Goal: Transaction & Acquisition: Book appointment/travel/reservation

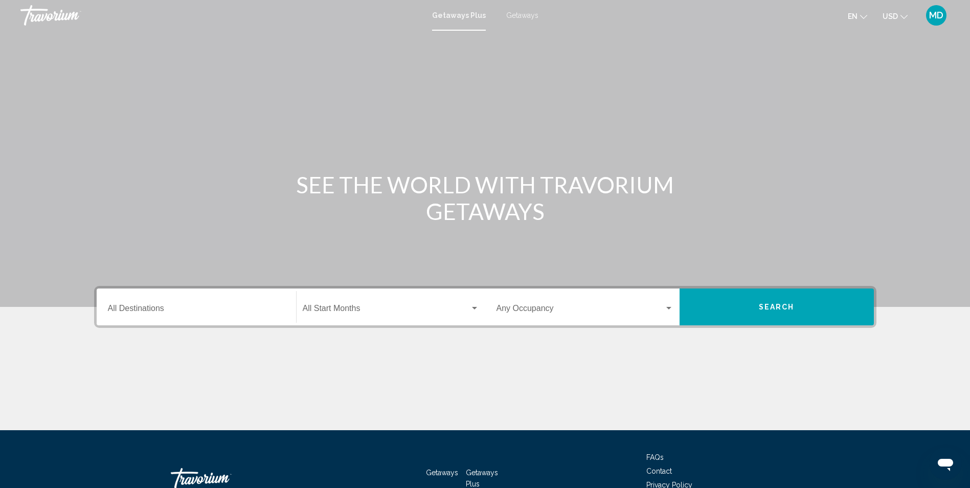
click at [520, 16] on span "Getaways" at bounding box center [522, 15] width 32 height 8
click at [456, 16] on span "Getaways Plus" at bounding box center [456, 15] width 48 height 8
click at [238, 306] on input "Destination All Destinations" at bounding box center [196, 310] width 177 height 9
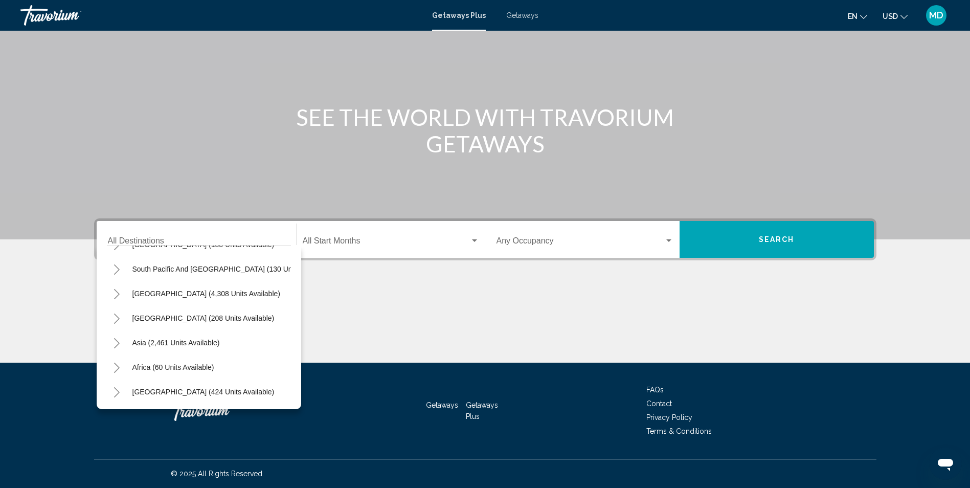
scroll to position [173, 0]
click at [170, 388] on span "[GEOGRAPHIC_DATA] (424 units available)" at bounding box center [203, 392] width 142 height 8
type input "**********"
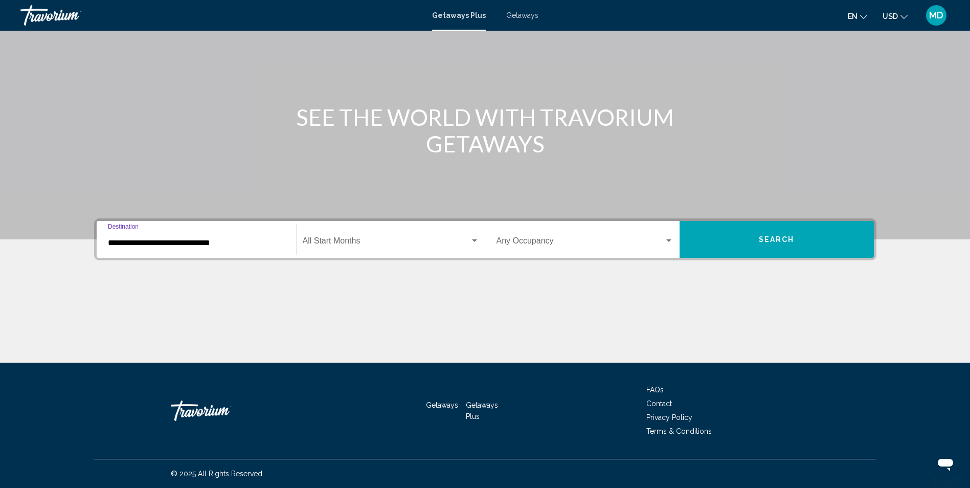
click at [358, 246] on span "Search widget" at bounding box center [386, 242] width 167 height 9
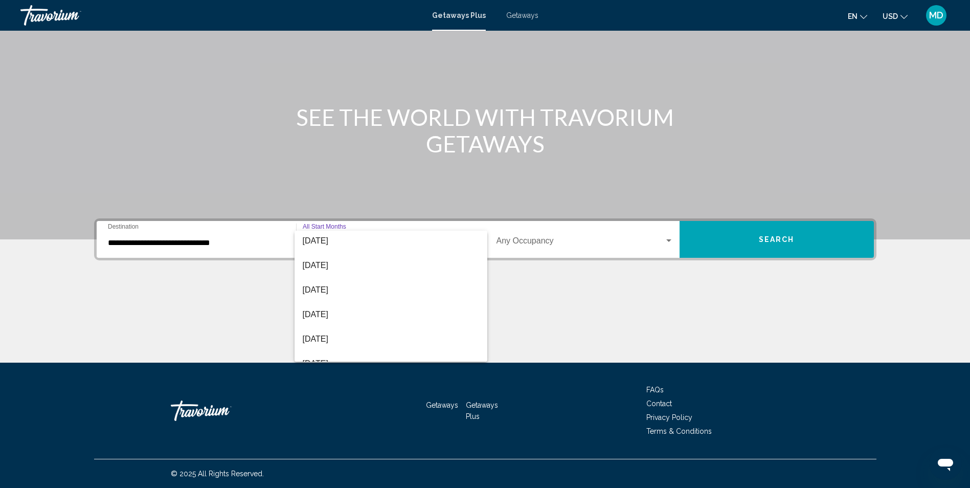
scroll to position [115, 0]
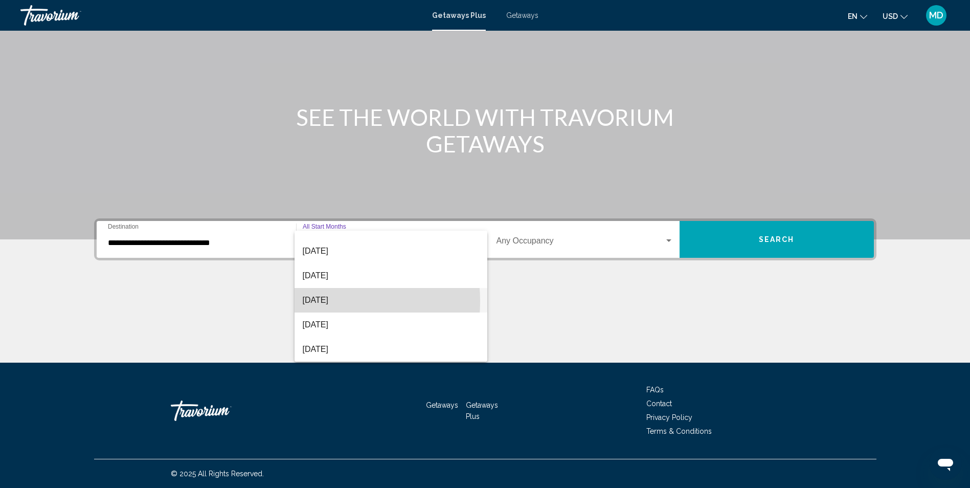
click at [321, 301] on span "[DATE]" at bounding box center [391, 300] width 176 height 25
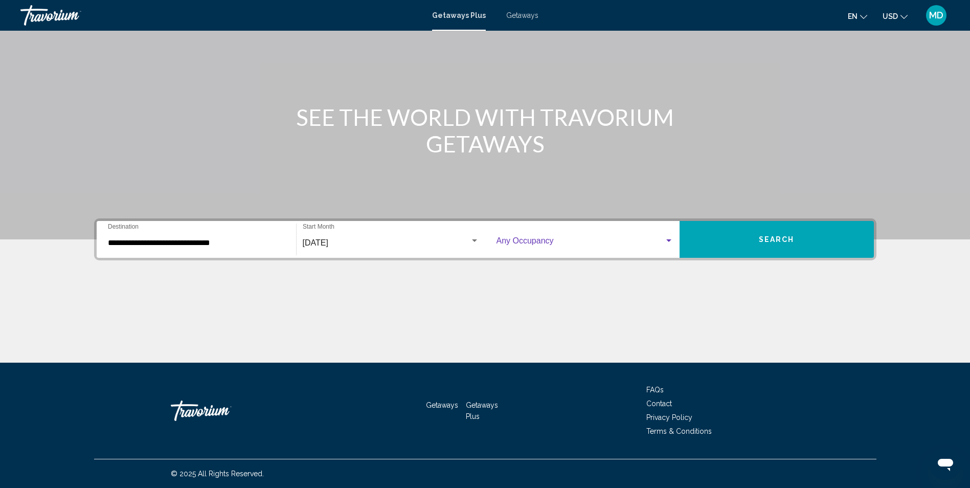
click at [668, 238] on div "Search widget" at bounding box center [668, 241] width 9 height 8
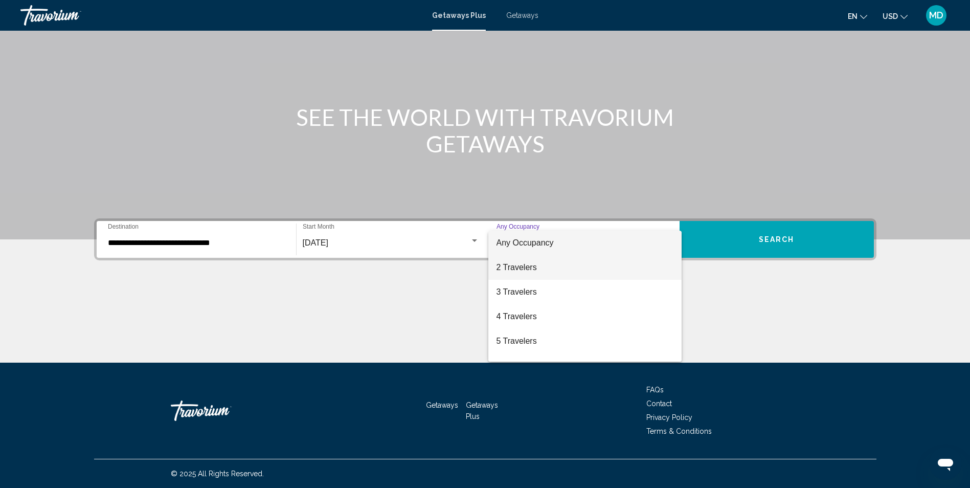
click at [525, 264] on span "2 Travelers" at bounding box center [584, 267] width 177 height 25
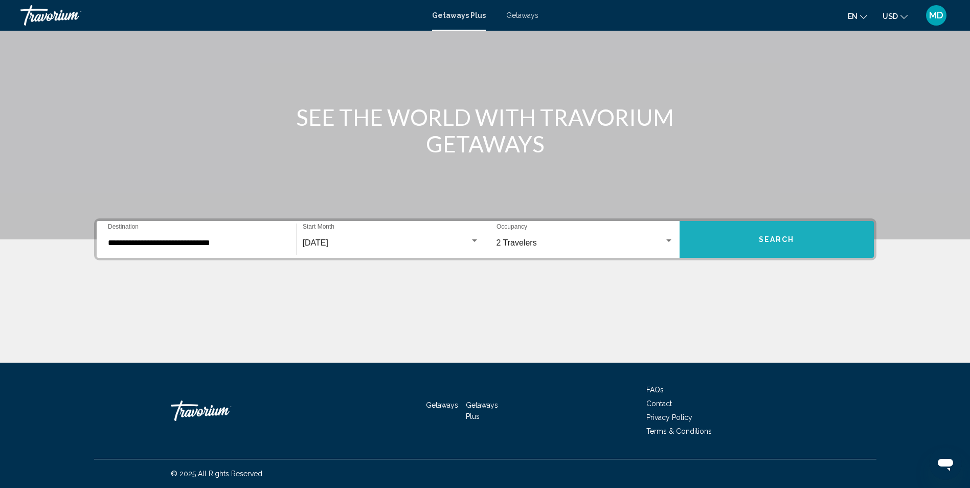
click at [758, 240] on button "Search" at bounding box center [776, 239] width 194 height 37
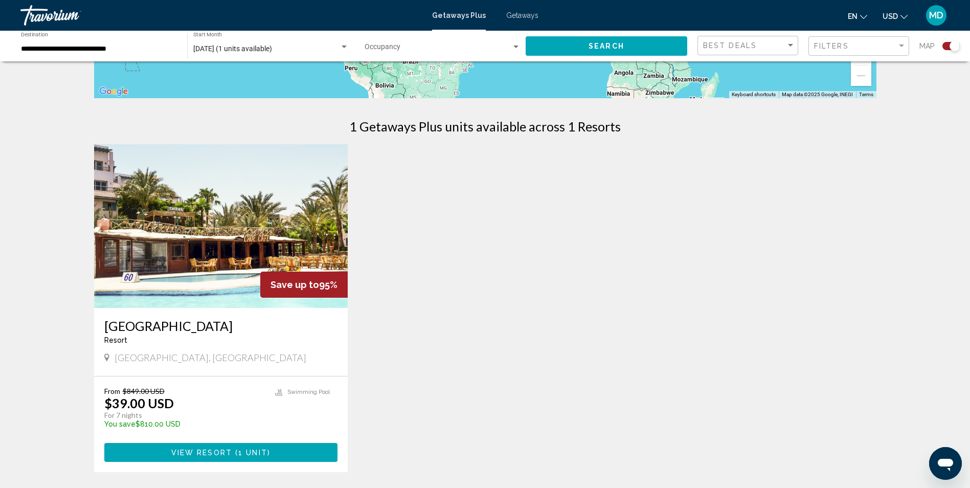
scroll to position [298, 0]
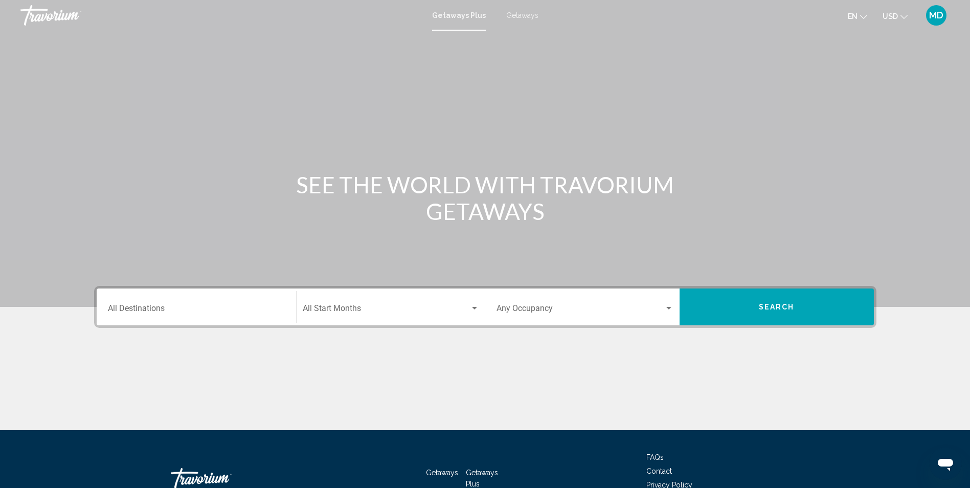
click at [151, 309] on input "Destination All Destinations" at bounding box center [196, 310] width 177 height 9
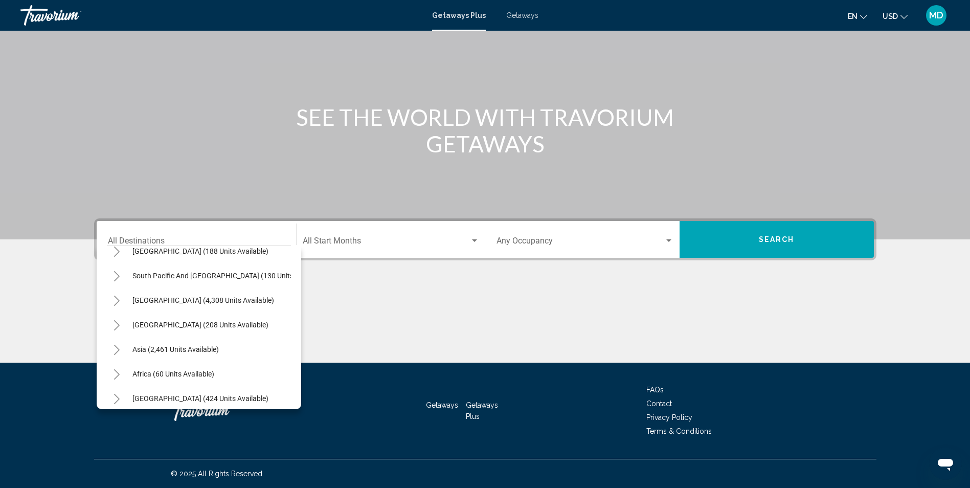
scroll to position [173, 0]
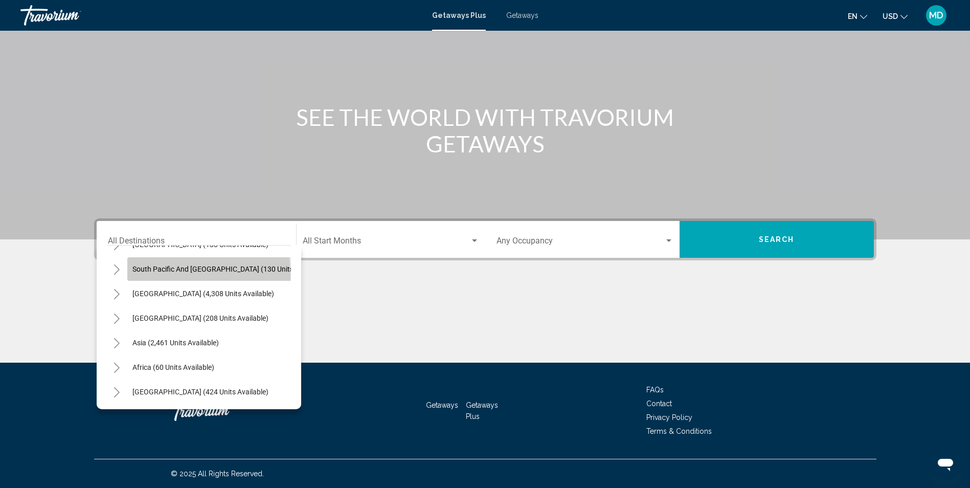
click at [174, 267] on button "South Pacific and [GEOGRAPHIC_DATA] (130 units available)" at bounding box center [229, 269] width 204 height 24
type input "**********"
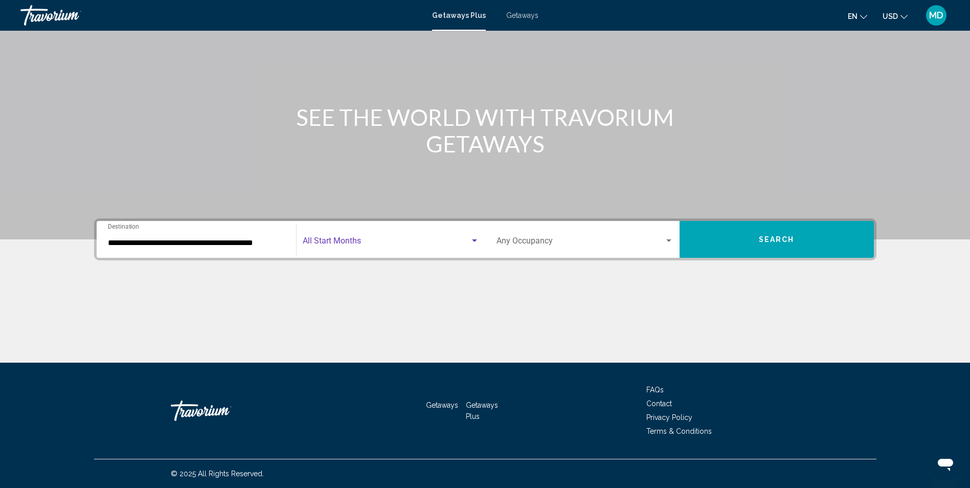
click at [390, 244] on span "Search widget" at bounding box center [386, 242] width 167 height 9
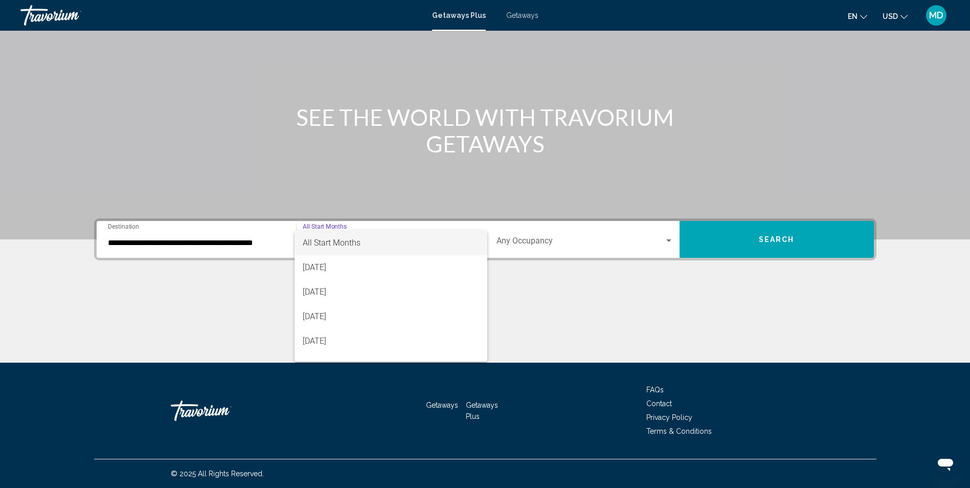
scroll to position [115, 0]
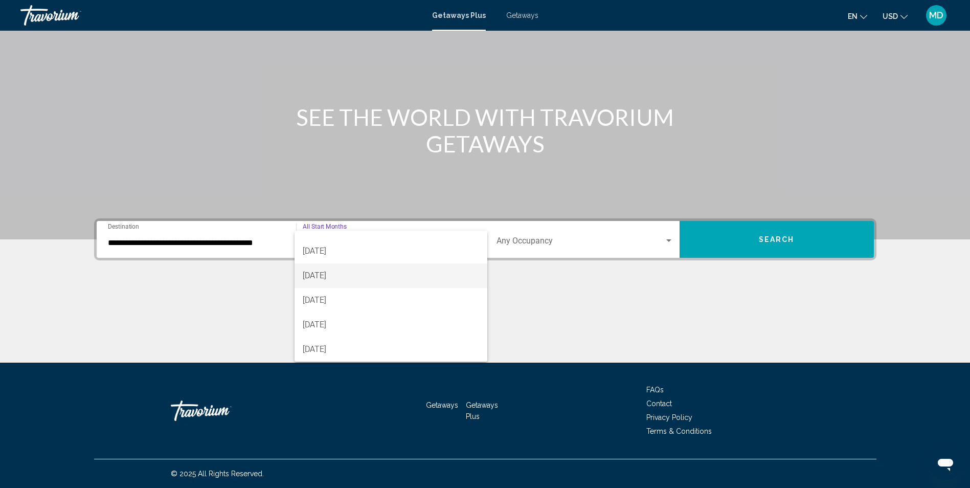
click at [354, 278] on span "[DATE]" at bounding box center [391, 275] width 176 height 25
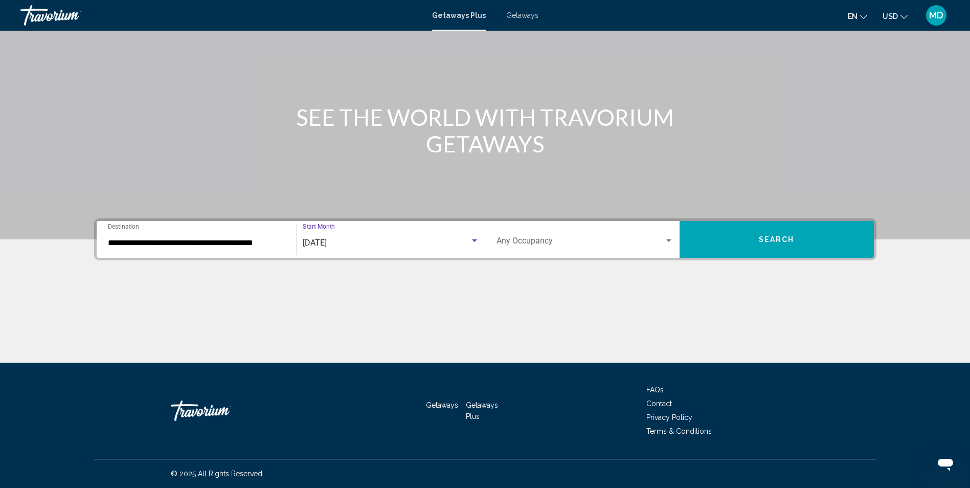
click at [474, 242] on div "Search widget" at bounding box center [474, 241] width 9 height 8
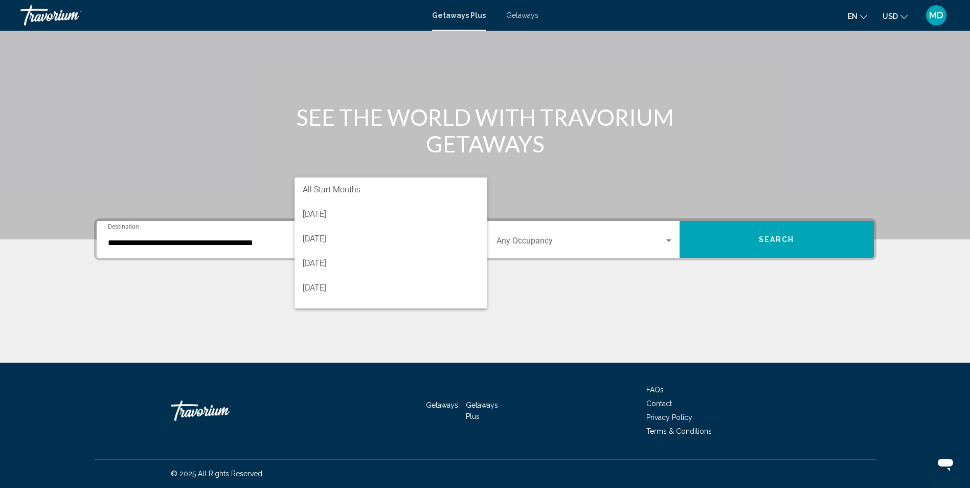
scroll to position [94, 0]
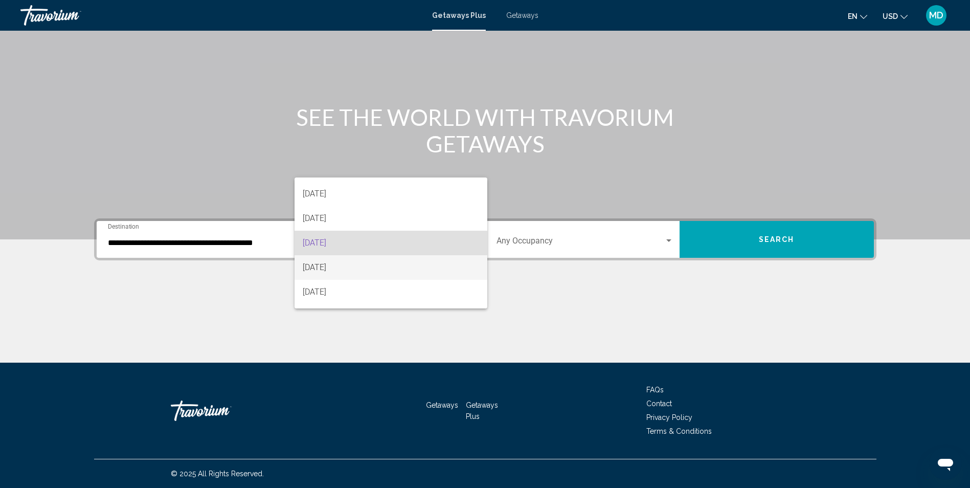
click at [344, 267] on span "[DATE]" at bounding box center [391, 267] width 176 height 25
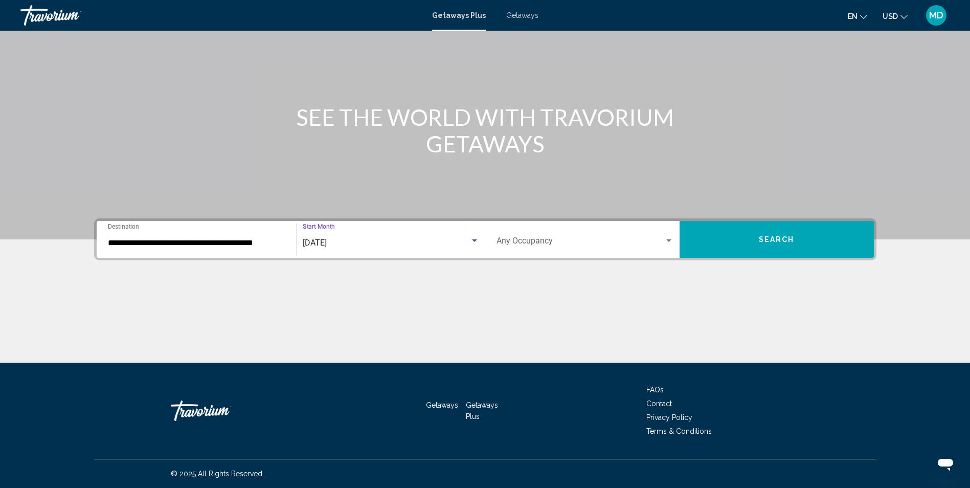
click at [663, 241] on span "Search widget" at bounding box center [580, 242] width 168 height 9
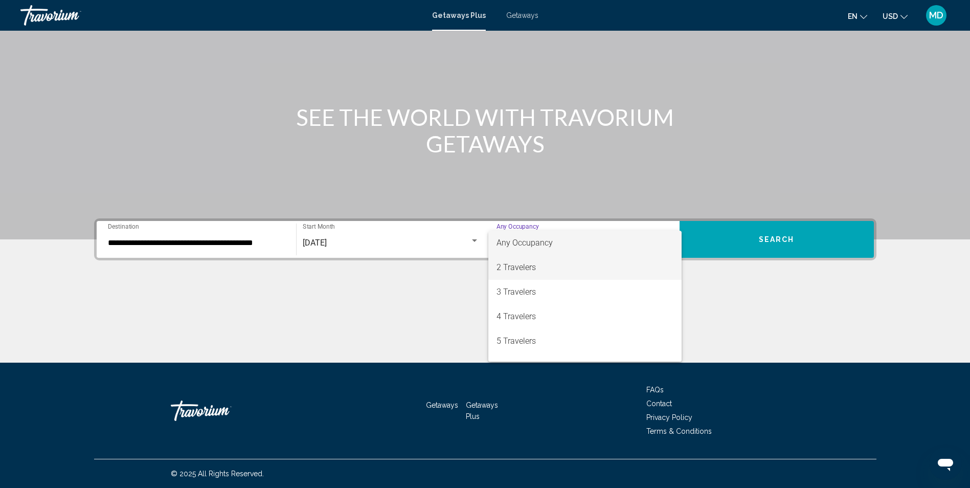
click at [544, 270] on span "2 Travelers" at bounding box center [584, 267] width 177 height 25
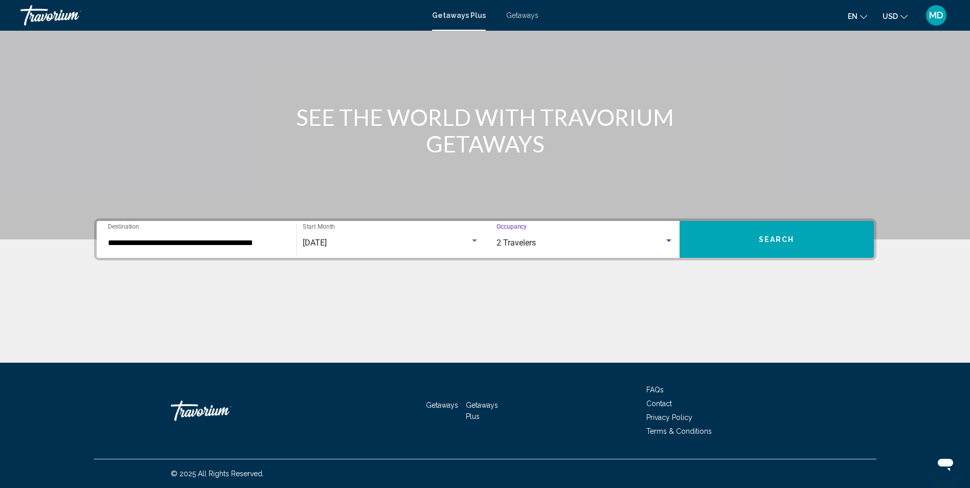
click at [788, 239] on span "Search" at bounding box center [777, 240] width 36 height 8
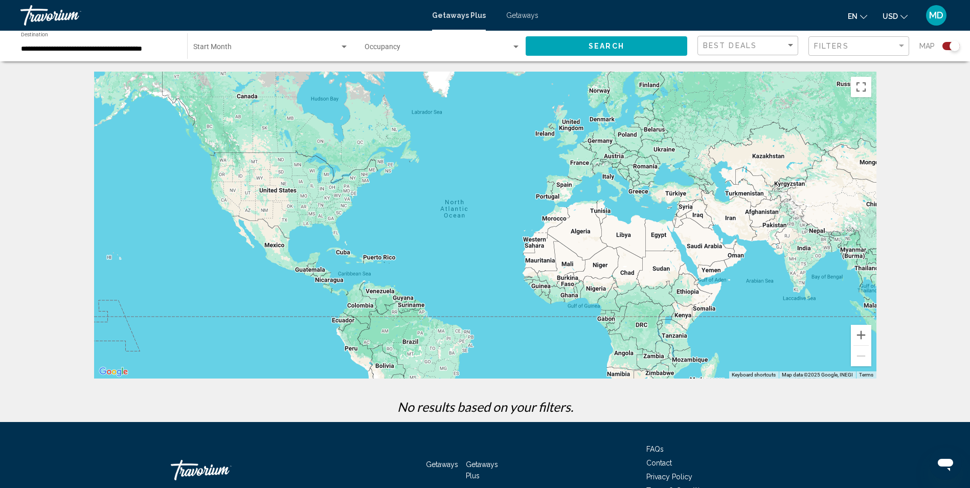
click at [684, 309] on div "Main content" at bounding box center [485, 225] width 782 height 307
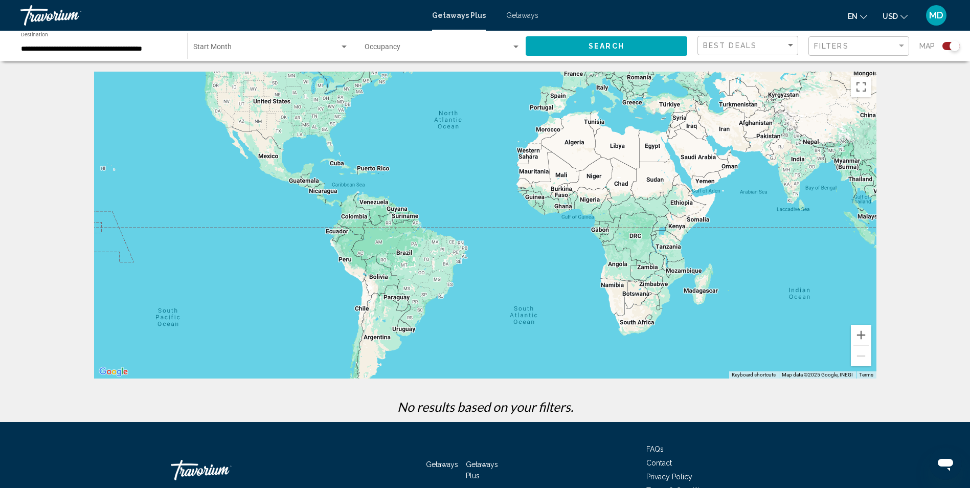
drag, startPoint x: 681, startPoint y: 297, endPoint x: 676, endPoint y: 215, distance: 82.4
click at [676, 215] on div "Main content" at bounding box center [485, 225] width 782 height 307
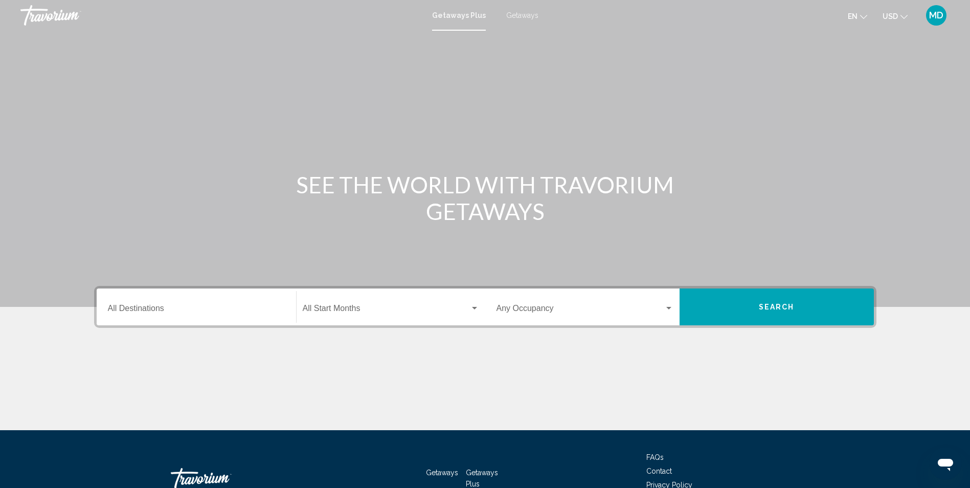
click at [166, 304] on div "Destination All Destinations" at bounding box center [196, 307] width 177 height 32
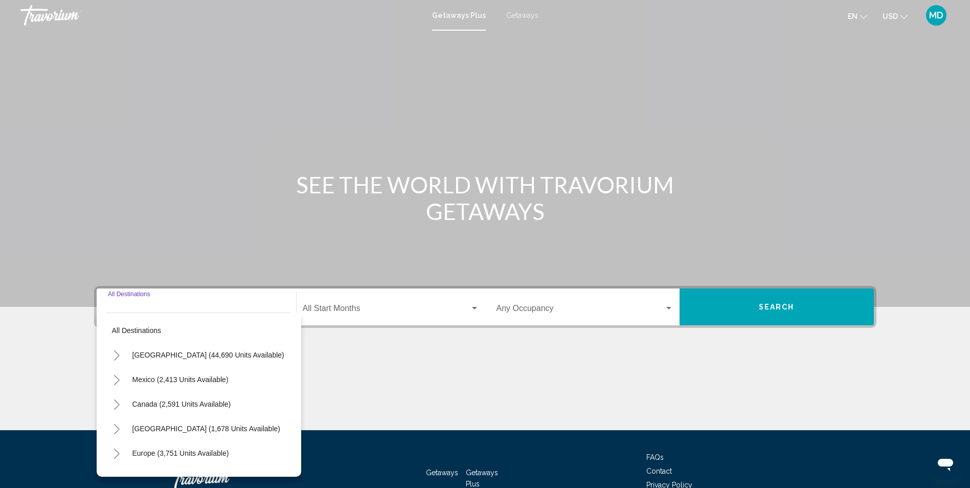
scroll to position [67, 0]
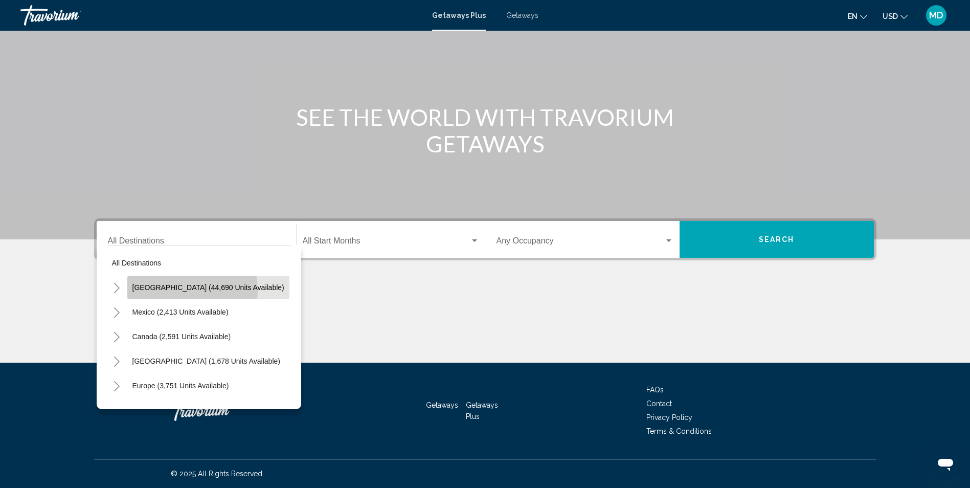
click at [165, 290] on span "[GEOGRAPHIC_DATA] (44,690 units available)" at bounding box center [208, 287] width 152 height 8
type input "**********"
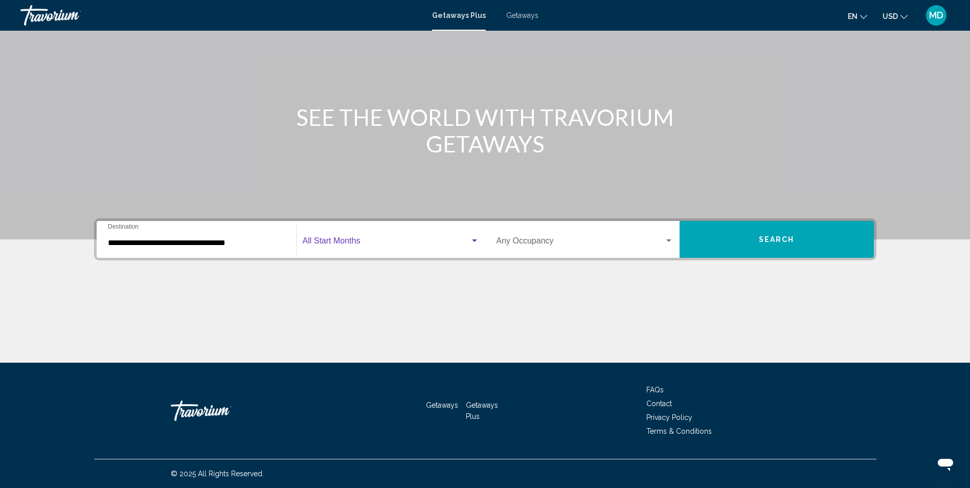
click at [350, 241] on span "Search widget" at bounding box center [386, 242] width 167 height 9
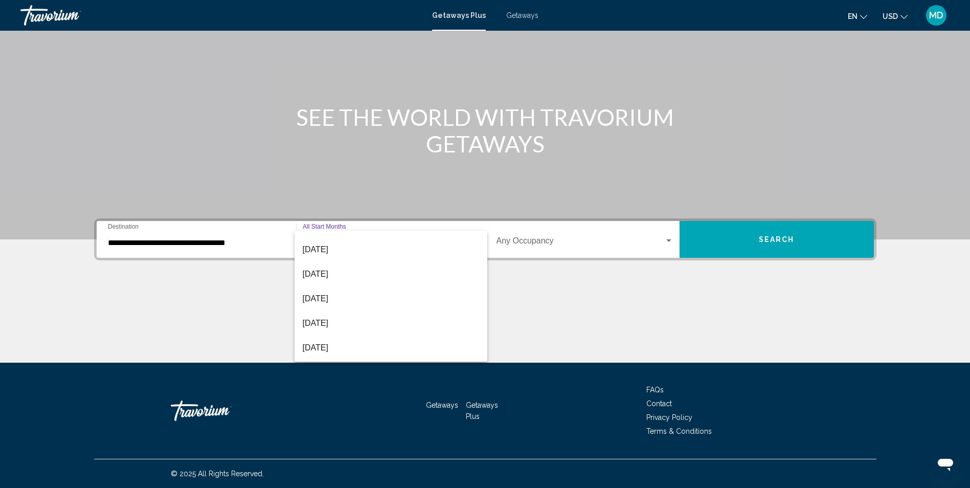
scroll to position [115, 0]
click at [350, 276] on span "[DATE]" at bounding box center [391, 275] width 176 height 25
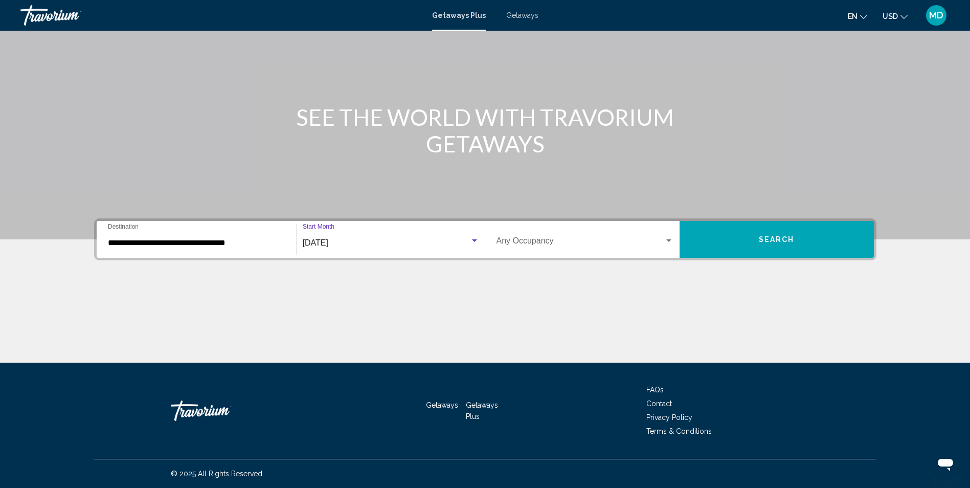
click at [671, 244] on div "Search widget" at bounding box center [668, 241] width 9 height 8
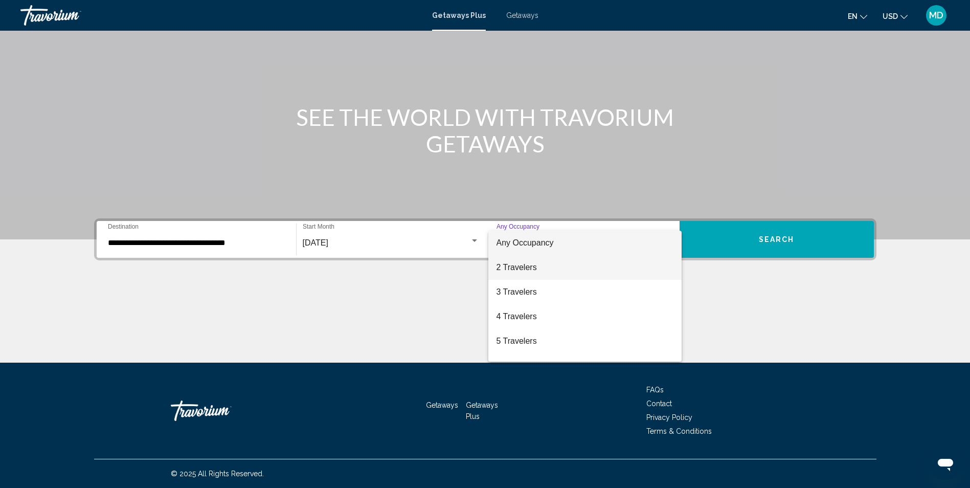
click at [536, 266] on span "2 Travelers" at bounding box center [584, 267] width 177 height 25
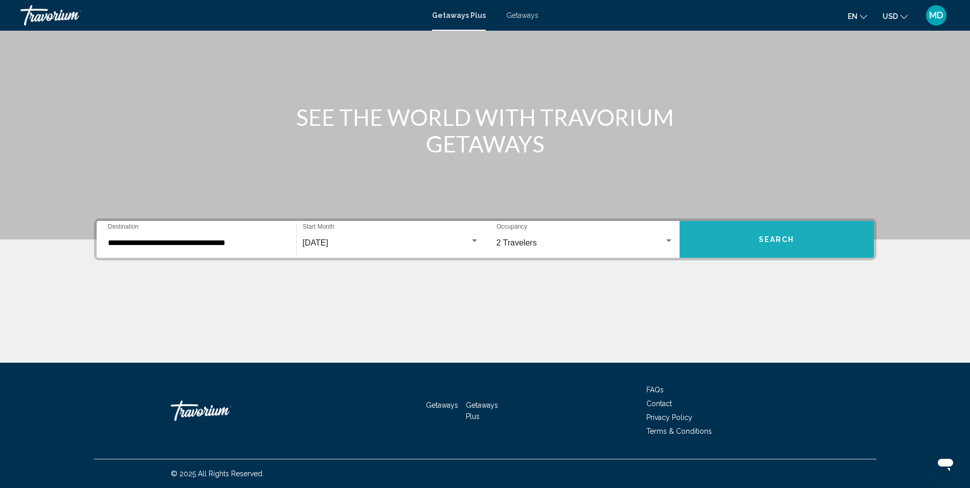
click at [781, 242] on span "Search" at bounding box center [777, 240] width 36 height 8
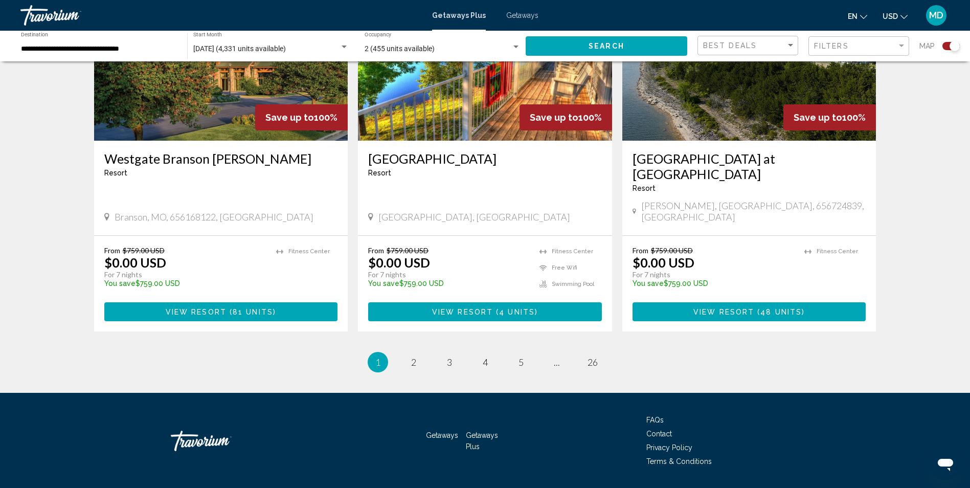
scroll to position [1542, 0]
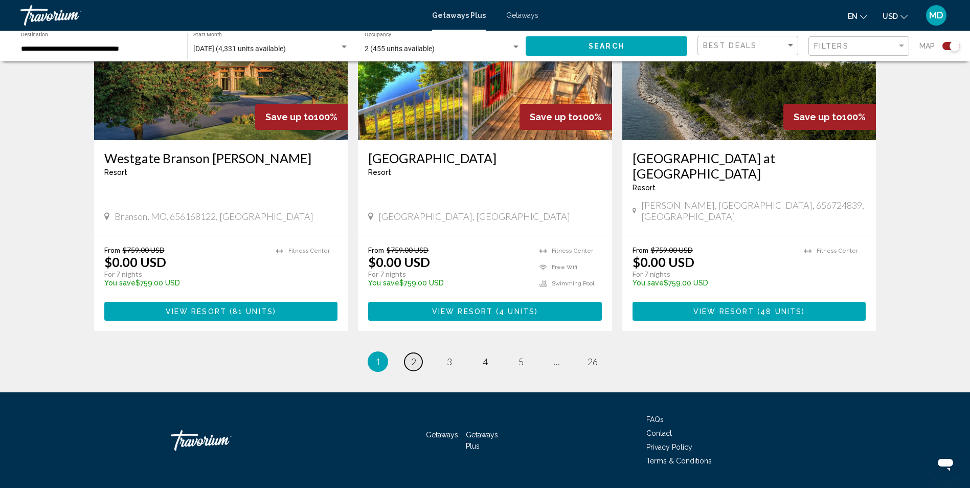
click at [416, 353] on link "page 2" at bounding box center [413, 362] width 18 height 18
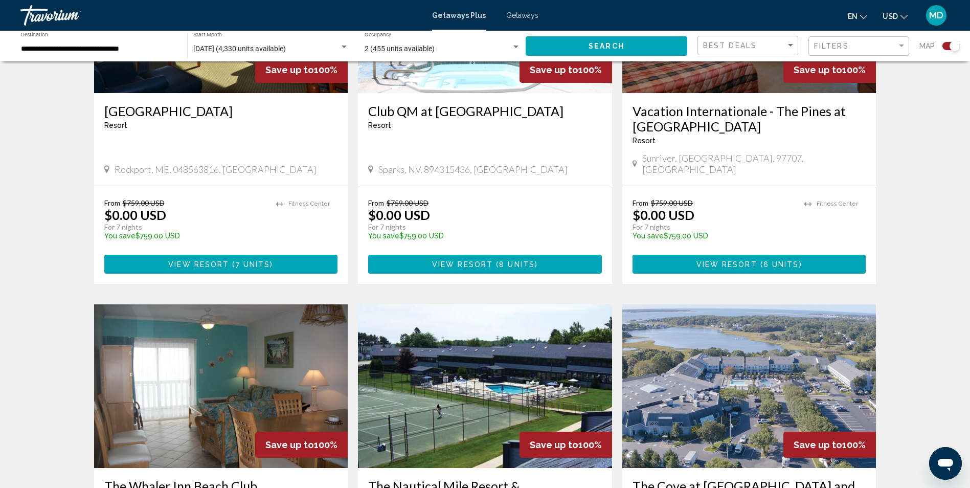
scroll to position [1483, 0]
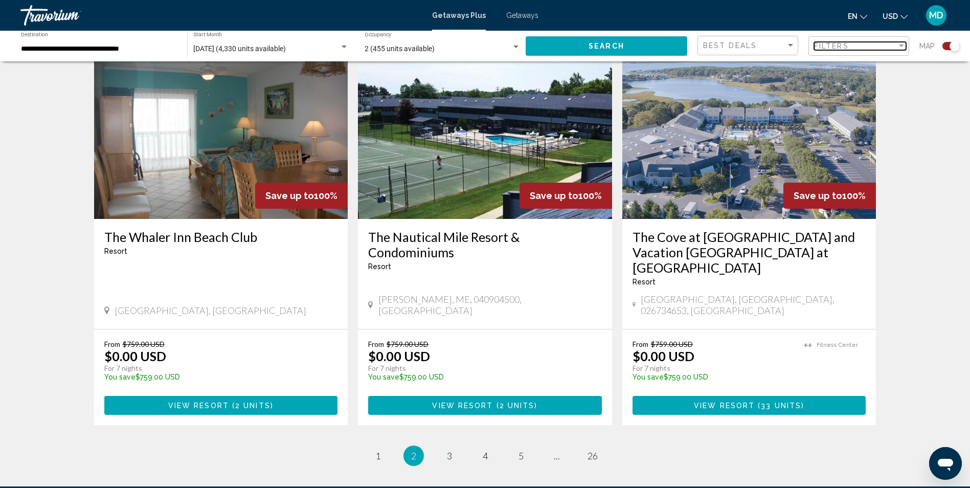
click at [900, 44] on div "Filter" at bounding box center [901, 45] width 5 height 3
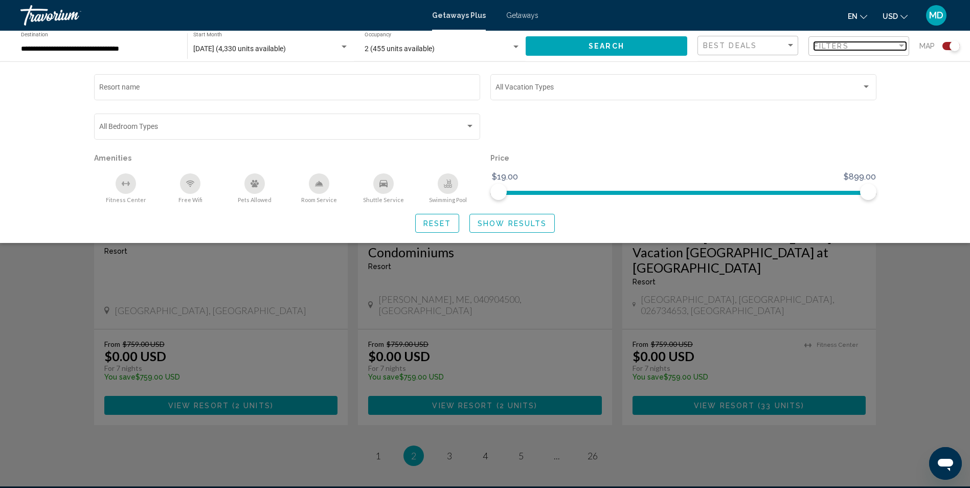
click at [900, 44] on div "Filter" at bounding box center [901, 45] width 5 height 3
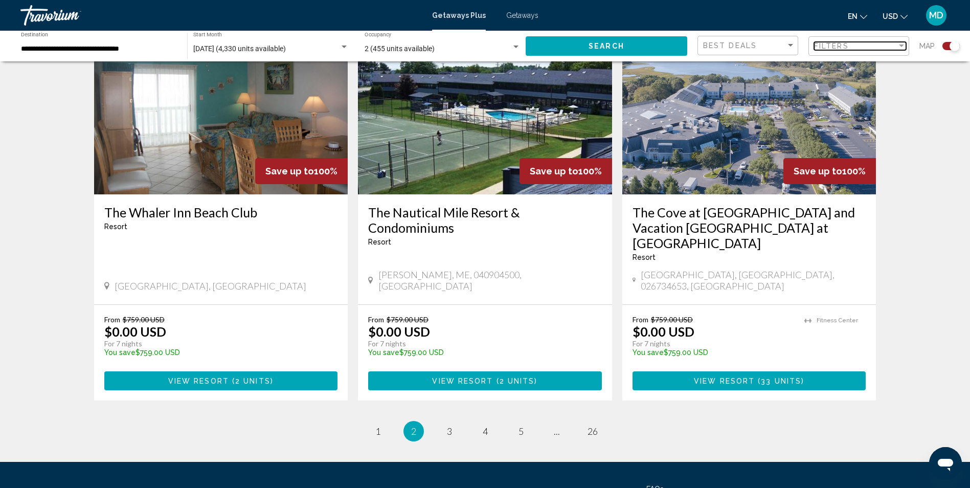
scroll to position [1526, 0]
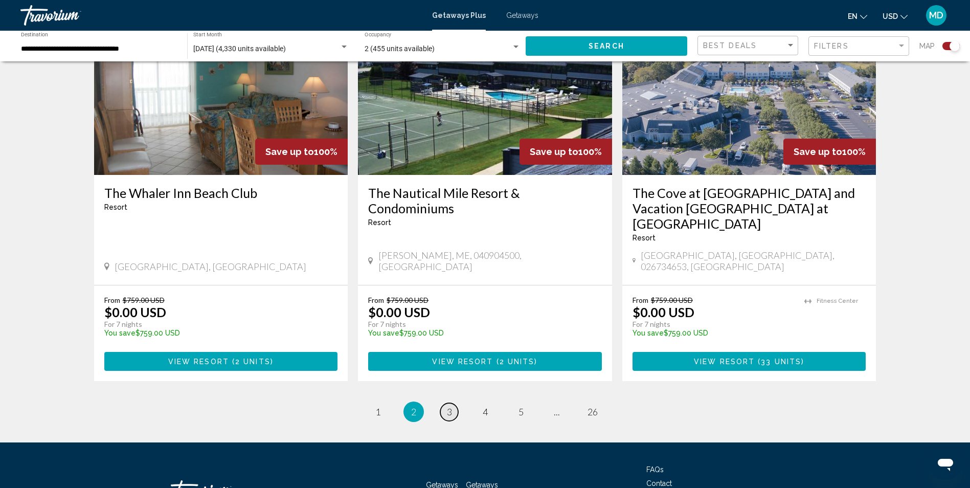
click at [445, 403] on link "page 3" at bounding box center [449, 412] width 18 height 18
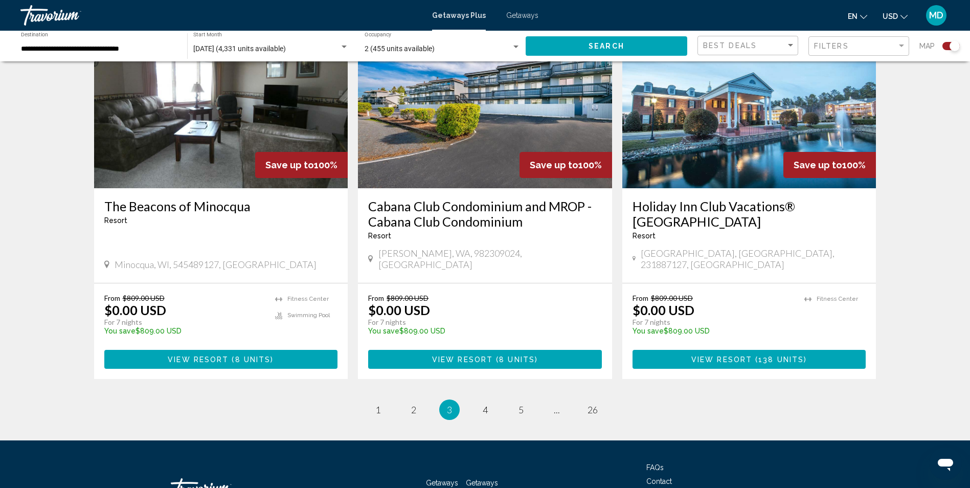
scroll to position [1511, 0]
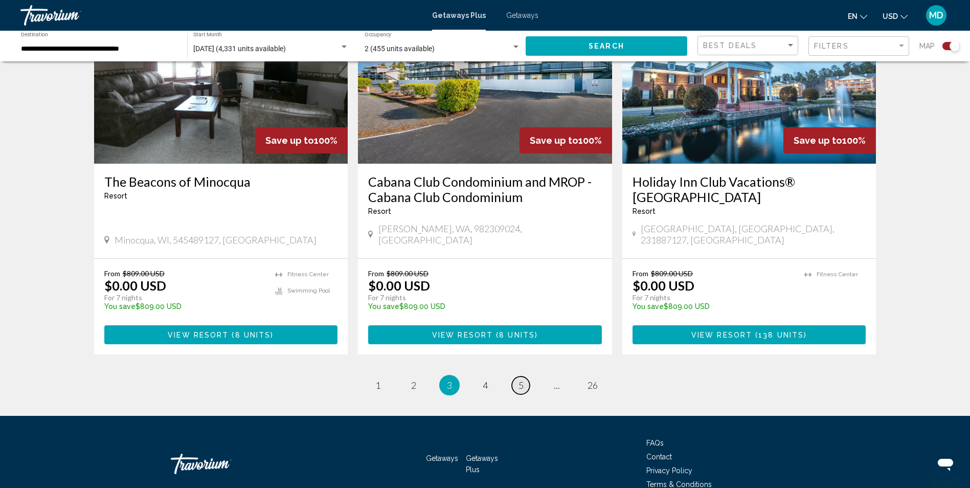
click at [520, 379] on span "5" at bounding box center [520, 384] width 5 height 11
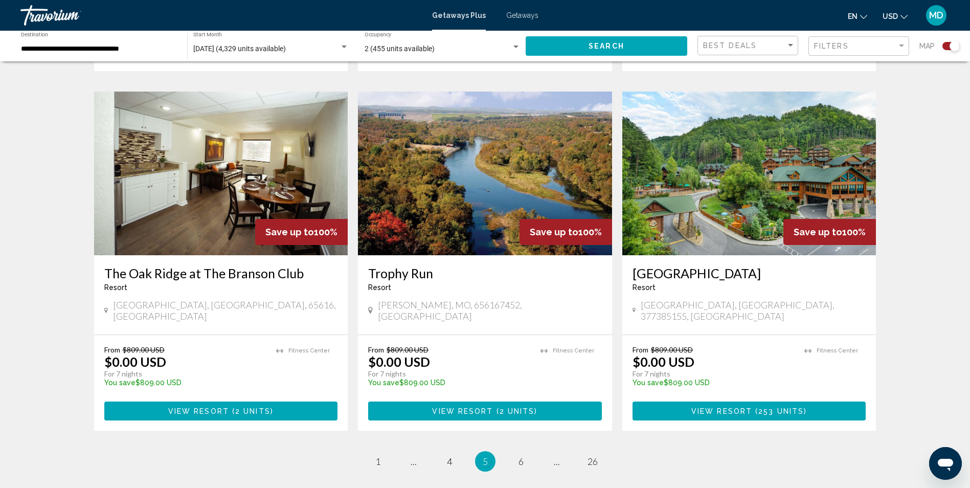
scroll to position [1431, 0]
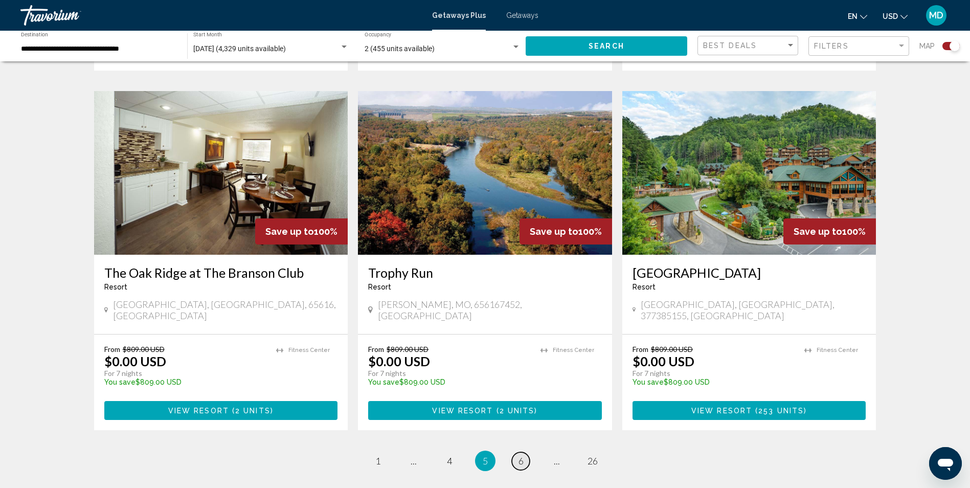
click at [519, 455] on span "6" at bounding box center [520, 460] width 5 height 11
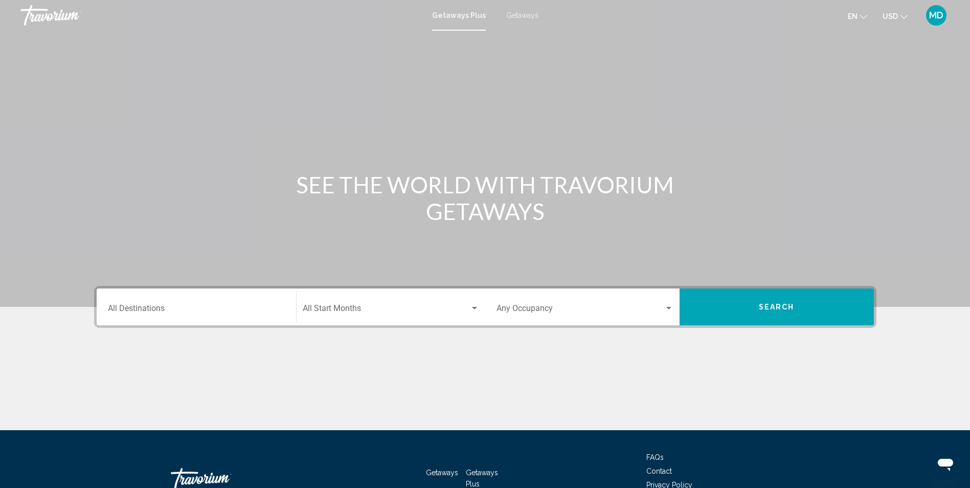
click at [180, 313] on input "Destination All Destinations" at bounding box center [196, 310] width 177 height 9
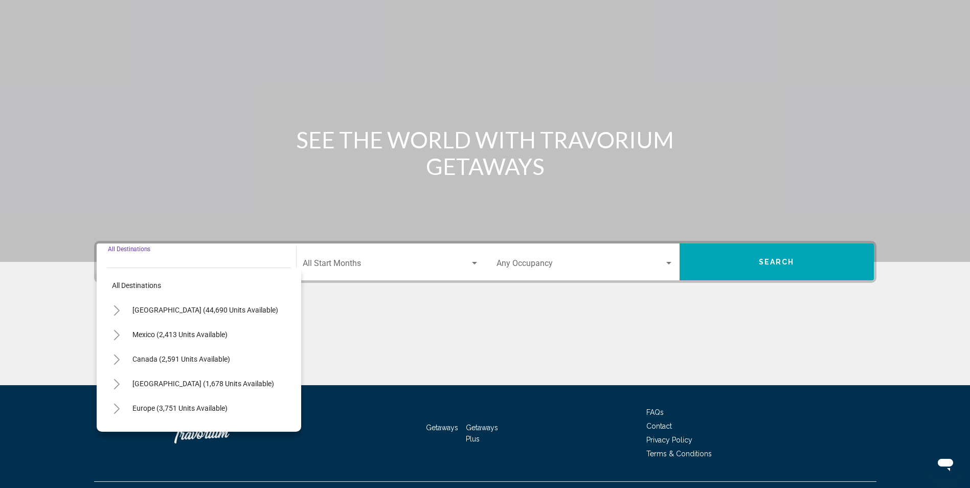
scroll to position [67, 0]
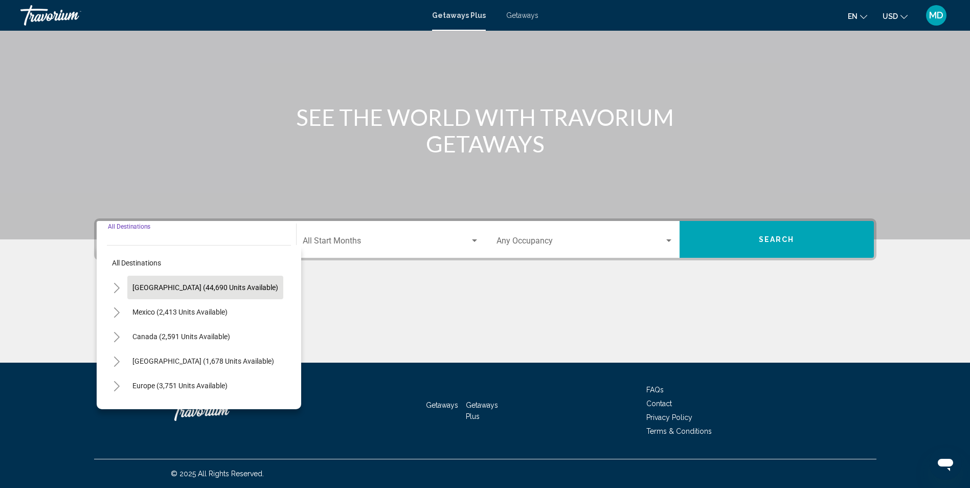
click at [169, 287] on span "[GEOGRAPHIC_DATA] (44,690 units available)" at bounding box center [205, 287] width 146 height 8
type input "**********"
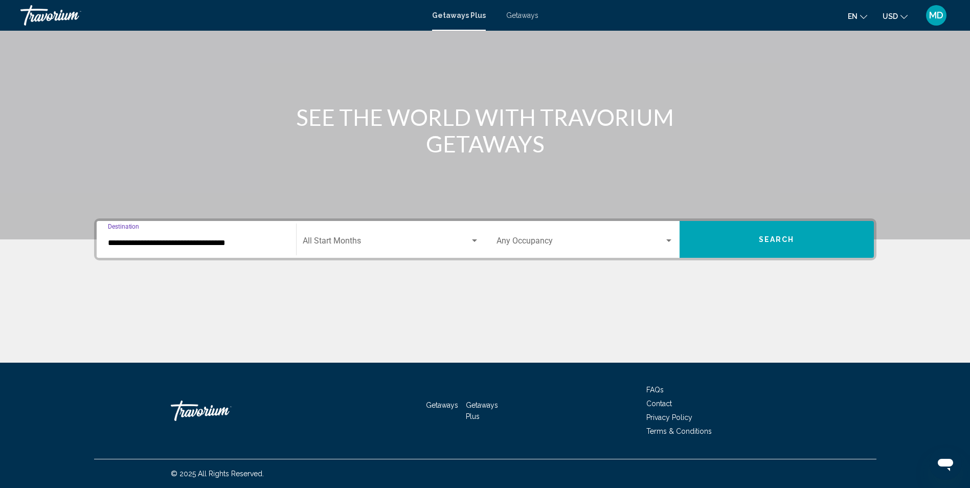
click at [457, 244] on span "Search widget" at bounding box center [386, 242] width 167 height 9
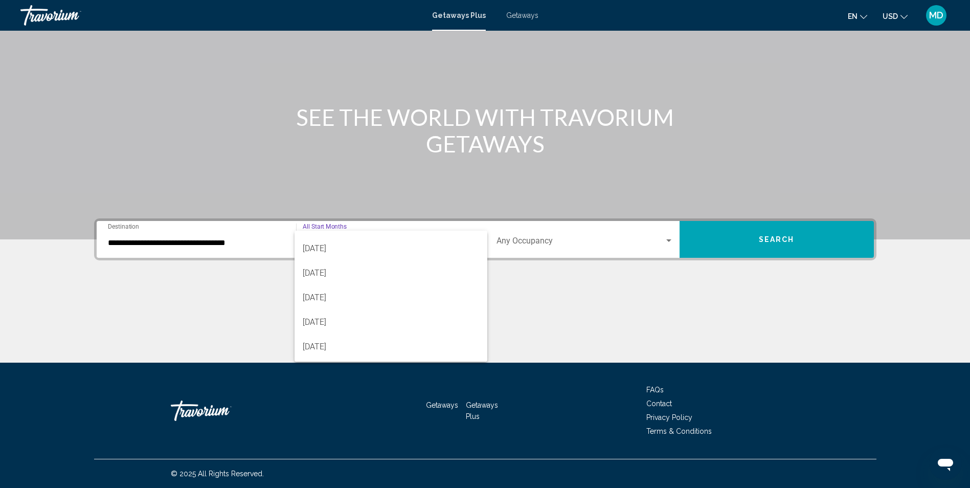
scroll to position [115, 0]
click at [329, 279] on span "[DATE]" at bounding box center [391, 275] width 176 height 25
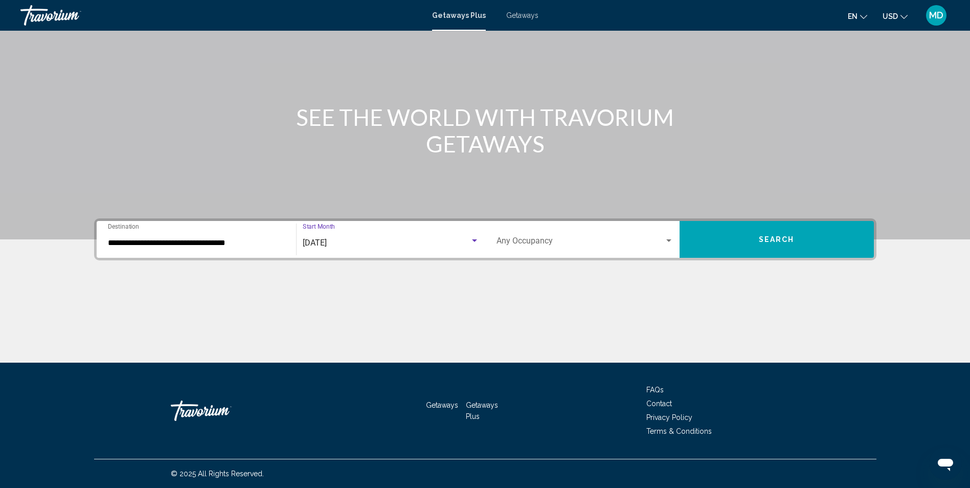
click at [667, 243] on div "Search widget" at bounding box center [668, 241] width 9 height 8
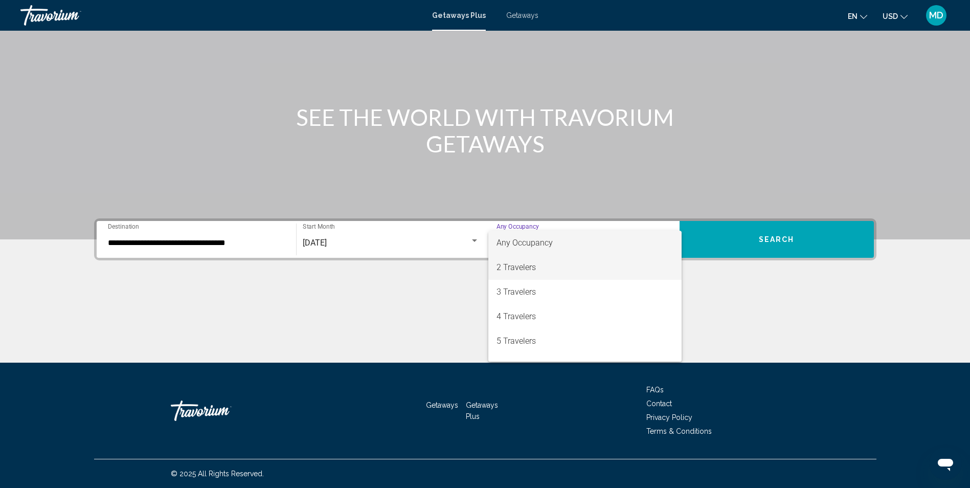
click at [526, 270] on span "2 Travelers" at bounding box center [584, 267] width 177 height 25
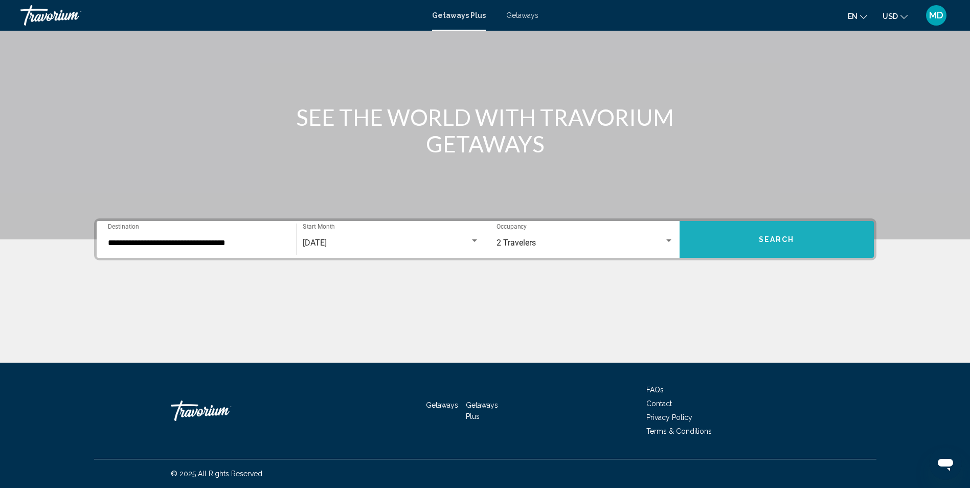
click at [778, 240] on span "Search" at bounding box center [777, 240] width 36 height 8
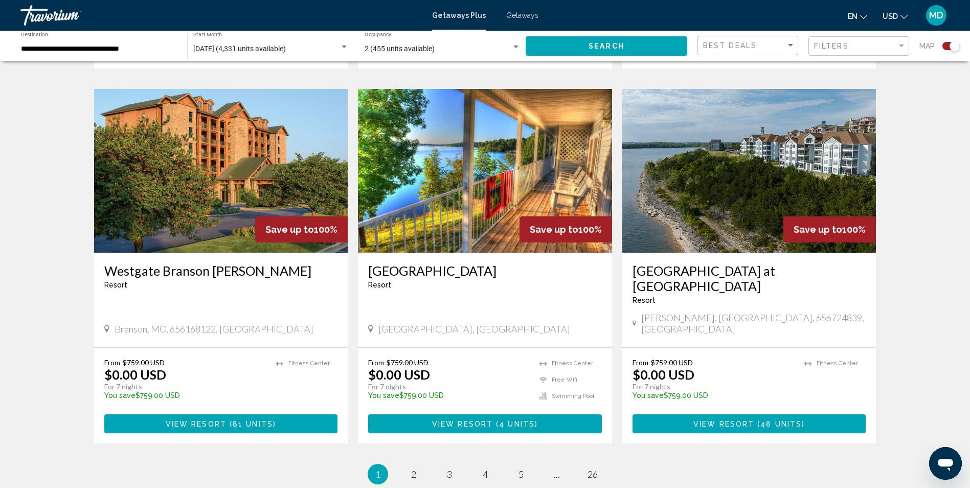
scroll to position [1542, 0]
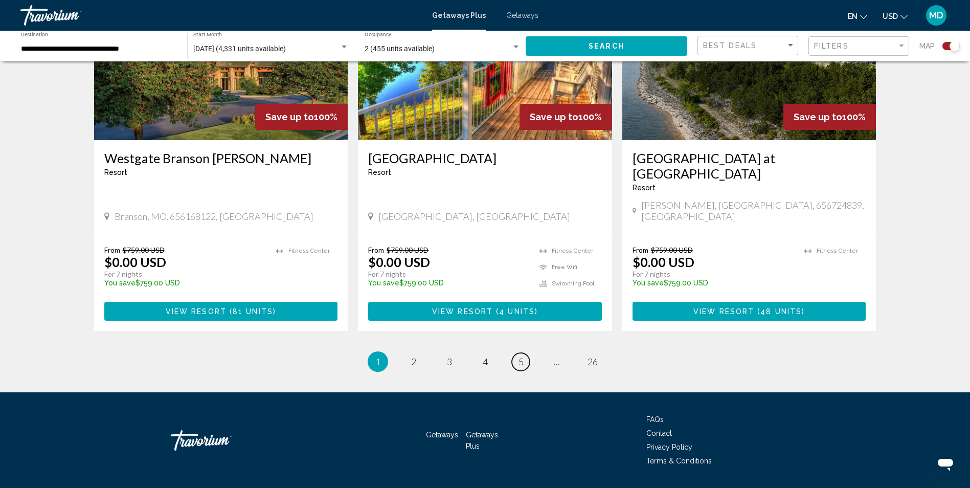
click at [518, 356] on span "5" at bounding box center [520, 361] width 5 height 11
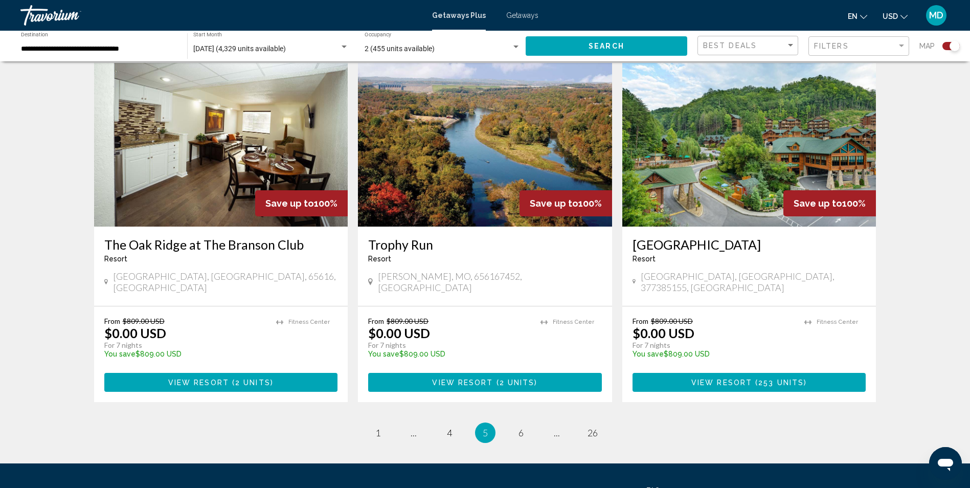
scroll to position [1483, 0]
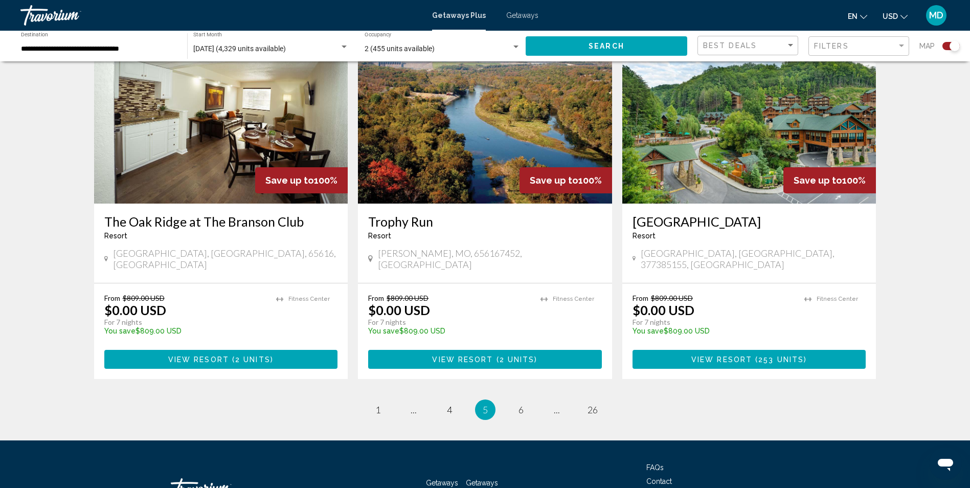
click at [740, 214] on h3 "[GEOGRAPHIC_DATA]" at bounding box center [749, 221] width 234 height 15
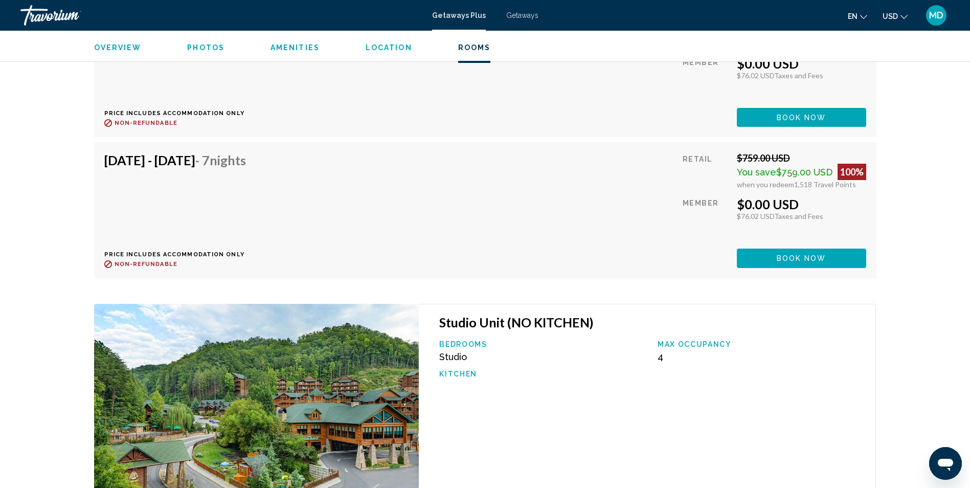
scroll to position [2147, 0]
